Goal: Task Accomplishment & Management: Complete application form

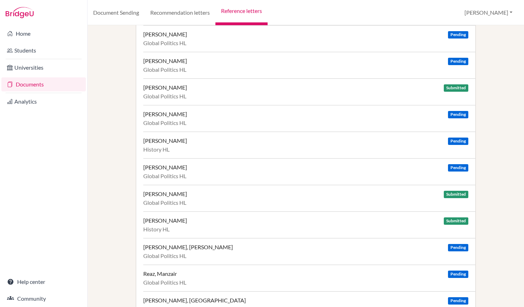
scroll to position [26, 0]
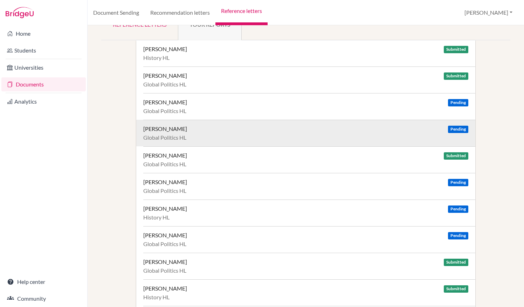
click at [319, 143] on div "Bohner, Michael Pending Global Politics HL" at bounding box center [309, 133] width 332 height 27
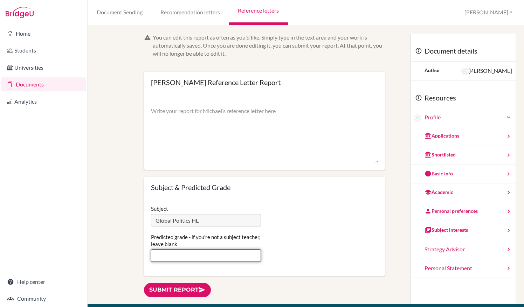
click at [230, 256] on input "Predicted grade - if you're not a subject teacher, leave blank" at bounding box center [206, 255] width 110 height 13
type input "7"
click at [265, 134] on textarea at bounding box center [264, 135] width 227 height 56
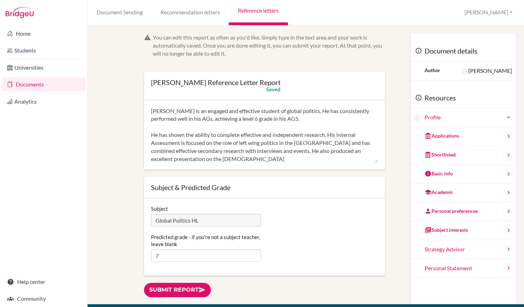
click at [322, 200] on div "Subject Global Politics HL Predicted grade - if you're not a subject teacher, l…" at bounding box center [264, 237] width 241 height 78
click at [221, 157] on textarea "Michael is an engaged and effective student of global politics. He has consiste…" at bounding box center [264, 135] width 227 height 56
click at [301, 122] on textarea "Michael is an engaged and effective student of global politics. He has consiste…" at bounding box center [264, 135] width 227 height 56
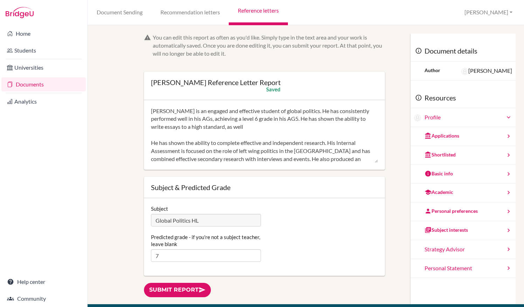
click at [156, 141] on textarea "Michael is an engaged and effective student of global politics. He has consiste…" at bounding box center [264, 135] width 227 height 56
click at [254, 127] on textarea "Michael is an engaged and effective student of global politics. He has consiste…" at bounding box center [264, 135] width 227 height 56
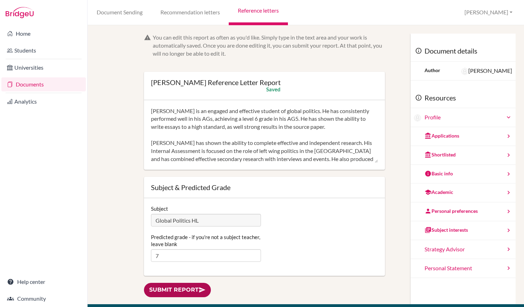
type textarea "Michael is an engaged and effective student of global politics. He has consiste…"
click at [169, 289] on link "Submit report" at bounding box center [177, 290] width 67 height 14
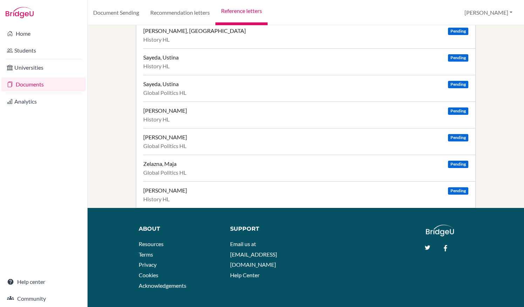
scroll to position [364, 0]
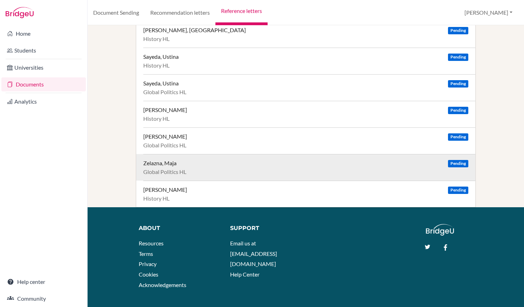
click at [269, 161] on div "Zelazna, Maja Pending" at bounding box center [305, 163] width 325 height 7
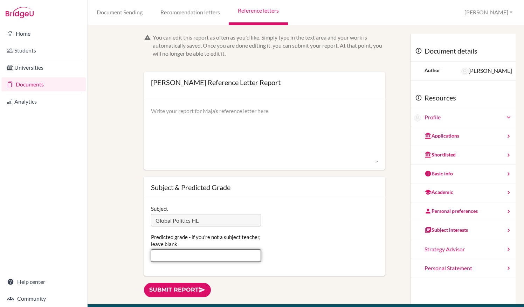
click at [214, 259] on input "Predicted grade - if you're not a subject teacher, leave blank" at bounding box center [206, 255] width 110 height 13
type input "6"
click at [215, 140] on textarea at bounding box center [264, 135] width 227 height 56
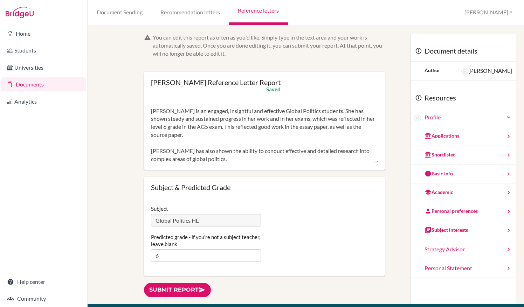
click at [172, 159] on textarea "Maja is an engaged, insightful and effective Global Politics students. She has …" at bounding box center [264, 135] width 227 height 56
click at [188, 159] on textarea "Maja is an engaged, insightful and effective Global Politics students. She has …" at bounding box center [264, 135] width 227 height 56
click at [279, 151] on textarea "Maja is an engaged, insightful and effective Global Politics students. She has …" at bounding box center [264, 135] width 227 height 56
click at [266, 161] on textarea "Maja is an engaged, insightful and effective Global Politics students. She has …" at bounding box center [264, 135] width 227 height 56
click at [256, 158] on textarea "Maja is an engaged, insightful and effective Global Politics students. She has …" at bounding box center [264, 135] width 227 height 56
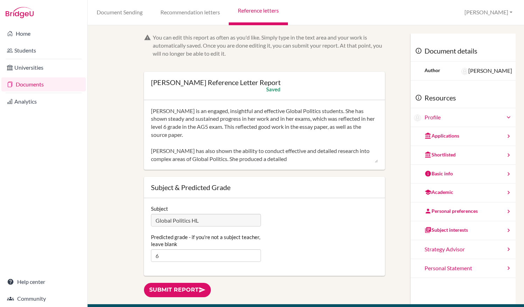
click at [279, 161] on textarea "Maja is an engaged, insightful and effective Global Politics students. She has …" at bounding box center [264, 135] width 227 height 56
drag, startPoint x: 355, startPoint y: 160, endPoint x: 345, endPoint y: 160, distance: 10.2
click at [345, 160] on textarea "Maja is an engaged, insightful and effective Global Politics students. She has …" at bounding box center [264, 135] width 227 height 56
click at [351, 159] on textarea "Maja is an engaged, insightful and effective Global Politics students. She has …" at bounding box center [264, 135] width 227 height 56
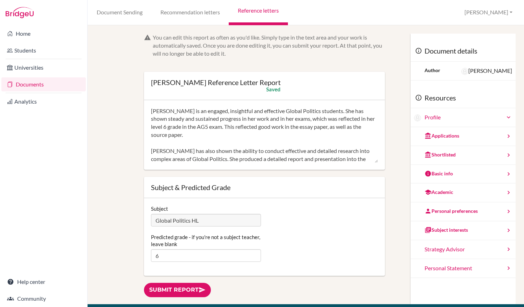
click at [351, 159] on textarea "Maja is an engaged, insightful and effective Global Politics students. She has …" at bounding box center [264, 135] width 227 height 56
paste textarea "ingya"
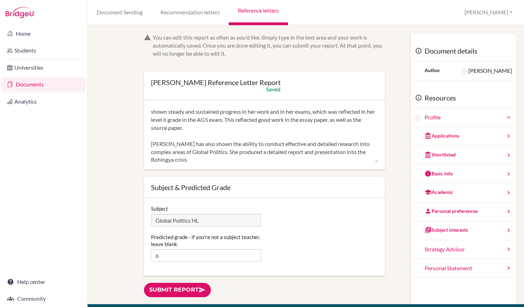
drag, startPoint x: 156, startPoint y: 160, endPoint x: 195, endPoint y: 153, distance: 39.8
click at [195, 153] on textarea "Maja is an engaged, insightful and effective Global Politics students. She has …" at bounding box center [264, 135] width 227 height 56
click at [195, 160] on textarea "Maja is an engaged, insightful and effective Global Politics students. She has …" at bounding box center [264, 135] width 227 height 56
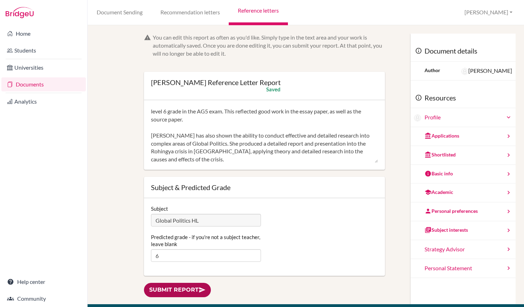
type textarea "Maja is an engaged, insightful and effective Global Politics students. She has …"
click at [182, 289] on link "Submit report" at bounding box center [177, 290] width 67 height 14
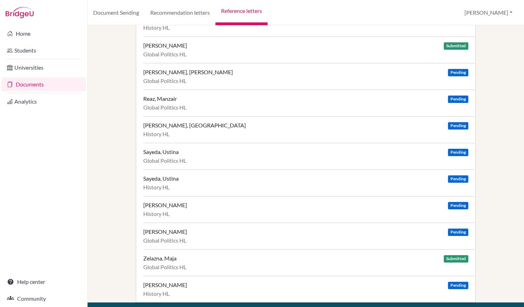
scroll to position [307, 0]
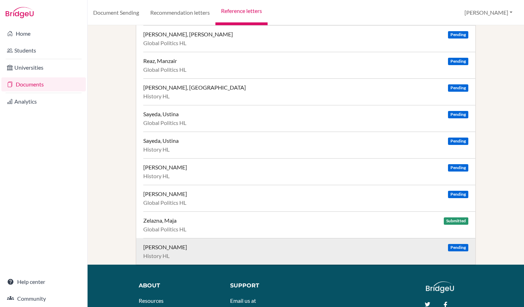
click at [200, 248] on div "Zublin, Mia Pending History HL" at bounding box center [309, 251] width 332 height 27
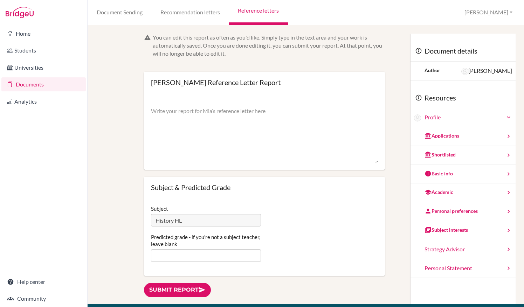
click at [221, 135] on textarea at bounding box center [264, 135] width 227 height 56
click at [221, 135] on textarea "[PERSON_NAME] has shown consistent and significant improvement" at bounding box center [264, 135] width 227 height 56
click at [286, 107] on textarea "[PERSON_NAME] has shown consistent and significant improvement" at bounding box center [264, 135] width 227 height 56
type textarea "Mia has shown consistent and significant improvement throughout the IB History …"
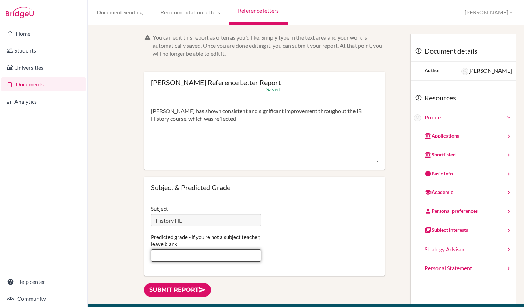
click at [221, 254] on input "Predicted grade - if you're not a subject teacher, leave blank" at bounding box center [206, 255] width 110 height 13
type input "7"
click at [212, 118] on textarea "Mia has shown consistent and significant improvement throughout the IB History …" at bounding box center [264, 135] width 227 height 56
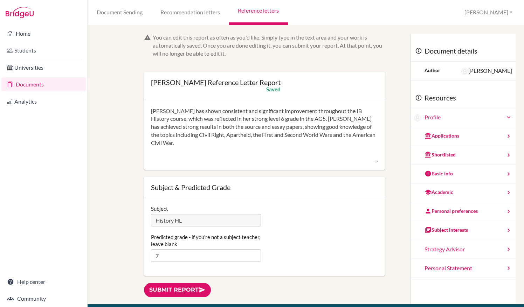
click at [356, 127] on textarea "Mia has shown consistent and significant improvement throughout the IB History …" at bounding box center [264, 135] width 227 height 56
click at [164, 134] on textarea "Mia has shown consistent and significant improvement throughout the IB History …" at bounding box center [264, 135] width 227 height 56
click at [163, 137] on textarea "Mia has shown consistent and significant improvement throughout the IB History …" at bounding box center [264, 135] width 227 height 56
click at [283, 138] on textarea "Mia has shown consistent and significant improvement throughout the IB History …" at bounding box center [264, 135] width 227 height 56
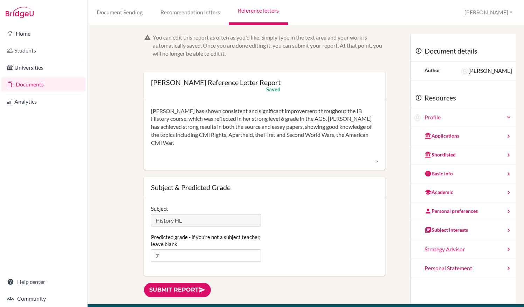
click at [343, 136] on textarea "Mia has shown consistent and significant improvement throughout the IB History …" at bounding box center [264, 135] width 227 height 56
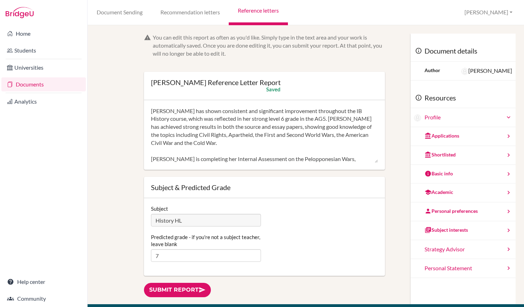
scroll to position [7, 0]
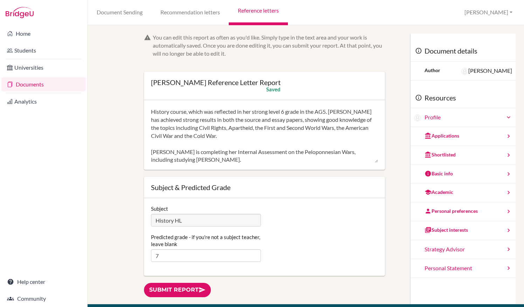
click at [207, 158] on textarea "Mia has shown consistent and significant improvement throughout the IB History …" at bounding box center [264, 135] width 227 height 56
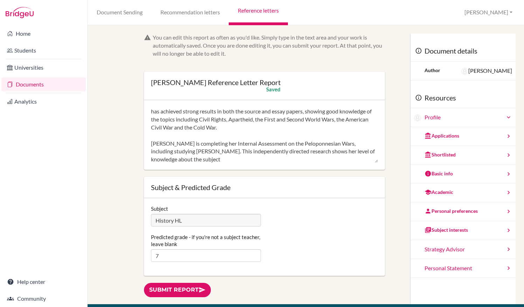
click at [352, 151] on textarea "Mia has shown consistent and significant improvement throughout the IB History …" at bounding box center [264, 135] width 227 height 56
click at [279, 157] on textarea "Mia has shown consistent and significant improvement throughout the IB History …" at bounding box center [264, 135] width 227 height 56
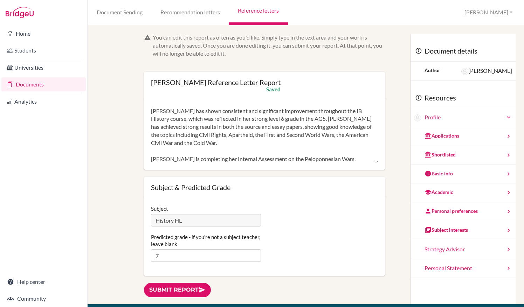
scroll to position [16, 0]
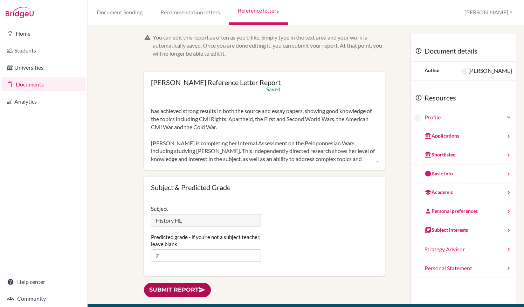
type textarea "[PERSON_NAME] has shown consistent and significant improvement throughout the I…"
click at [188, 290] on link "Submit report" at bounding box center [177, 290] width 67 height 14
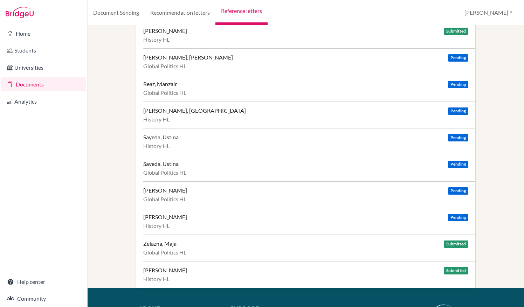
scroll to position [252, 0]
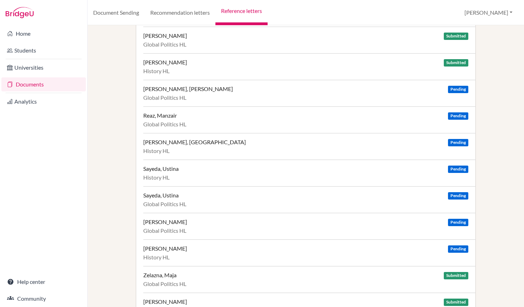
click at [228, 13] on link "Reference letters" at bounding box center [241, 12] width 52 height 25
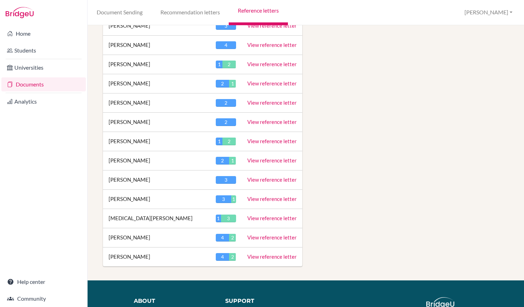
scroll to position [987, 0]
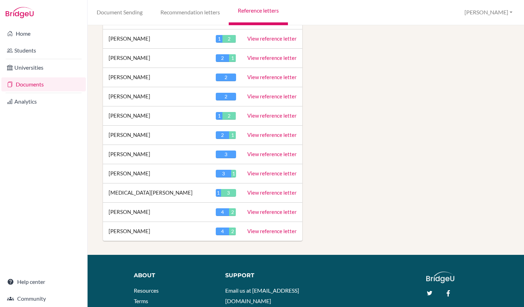
click at [255, 228] on link "View reference letter" at bounding box center [271, 231] width 49 height 6
